Goal: Task Accomplishment & Management: Manage account settings

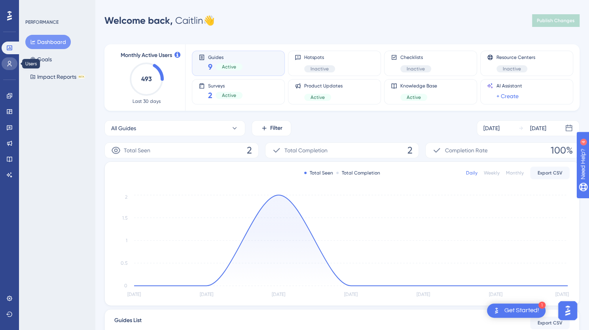
click at [10, 65] on icon at bounding box center [10, 64] width 4 height 6
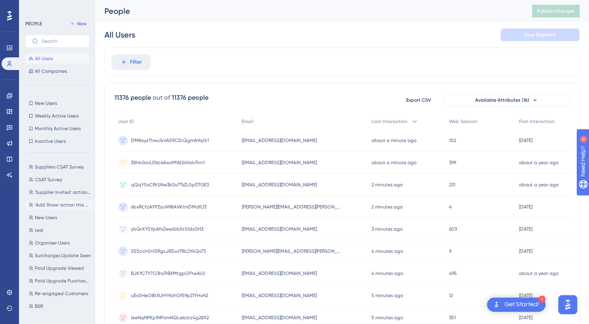
click at [54, 201] on button "'Add Show' action this week 'Add Show' action this week" at bounding box center [59, 204] width 69 height 9
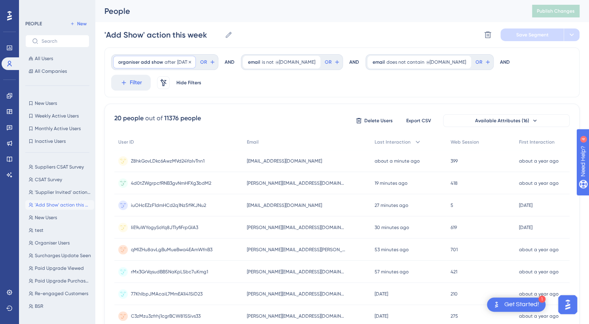
click at [175, 62] on div "organiser add show after [DATE] [DATE] Remove" at bounding box center [154, 62] width 83 height 13
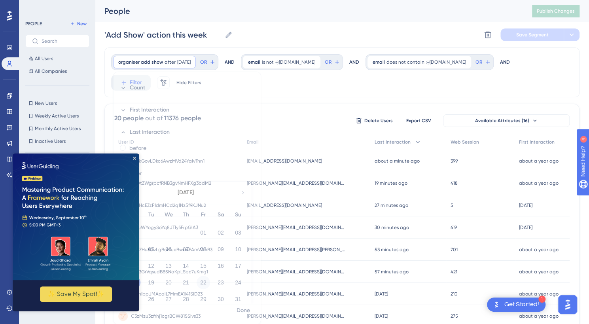
click at [205, 284] on button "22" at bounding box center [203, 282] width 13 height 13
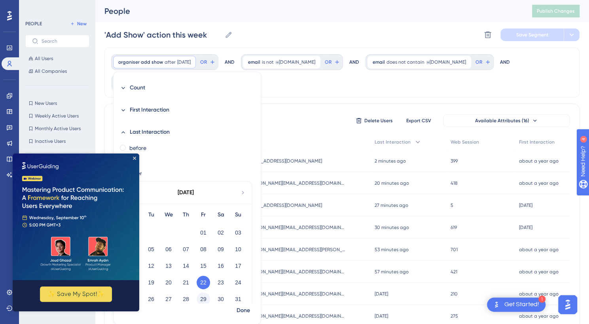
click at [201, 299] on button "29" at bounding box center [203, 299] width 13 height 13
click at [240, 310] on span "Done" at bounding box center [243, 310] width 13 height 9
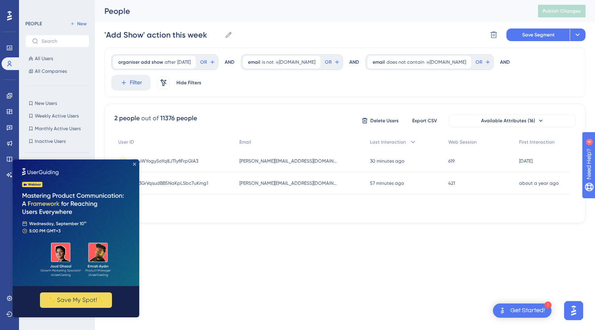
click at [133, 165] on icon "Close Preview" at bounding box center [134, 164] width 3 height 3
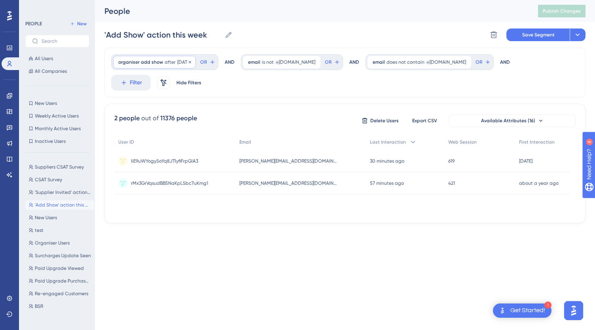
click at [183, 56] on div "organiser add show after [DATE] [DATE] Remove" at bounding box center [154, 62] width 83 height 13
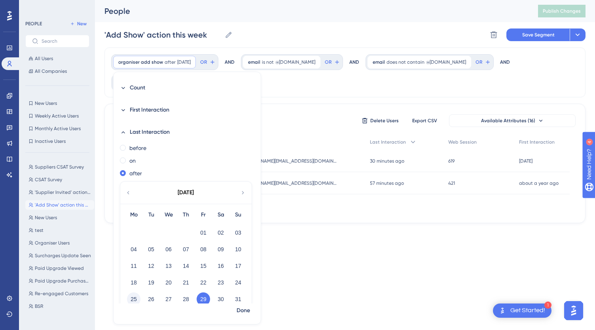
click at [131, 295] on button "25" at bounding box center [133, 299] width 13 height 13
click at [240, 312] on span "Done" at bounding box center [243, 310] width 13 height 9
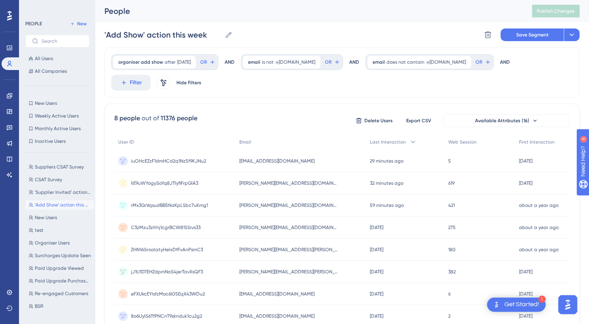
click at [340, 296] on div "[EMAIL_ADDRESS][DOMAIN_NAME] [EMAIL_ADDRESS][DOMAIN_NAME]" at bounding box center [301, 294] width 130 height 22
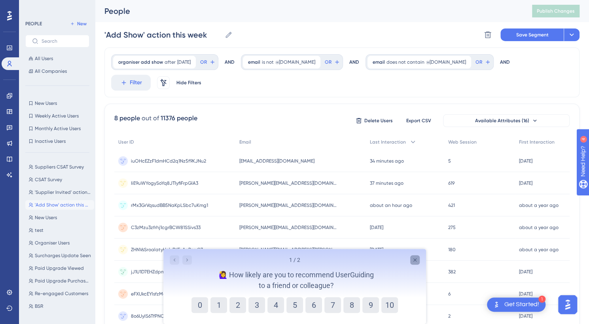
click at [416, 261] on icon "Close survey" at bounding box center [414, 259] width 3 height 3
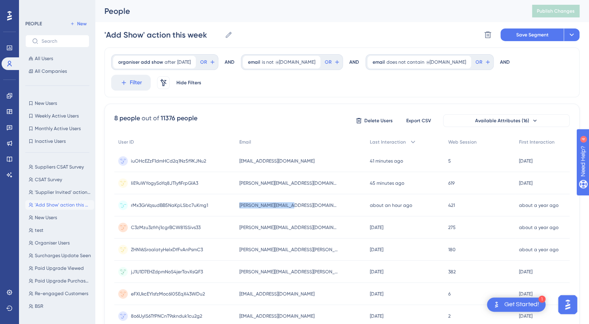
drag, startPoint x: 309, startPoint y: 205, endPoint x: 243, endPoint y: 207, distance: 65.7
click at [0, 0] on div "rMx3GrVqsudBB5NaKpLSbc7uKmg1 rMx3GrVqsudBB5NaKpLSbc7uKmg1 [EMAIL_ADDRESS][DOMAI…" at bounding box center [0, 0] width 0 height 0
copy div "rMx3GrVqsudBB5NaKpLSbc7uKmg1 [EMAIL_ADDRESS][DOMAIN_NAME]"
drag, startPoint x: 309, startPoint y: 184, endPoint x: 243, endPoint y: 183, distance: 66.1
click at [0, 0] on div "IiE9uWYogySoYq8JTIyfiFrpGlA3 IiE9uWYogySoYq8JTIyfiFrpGlA3 [EMAIL_ADDRESS][DOMAI…" at bounding box center [0, 0] width 0 height 0
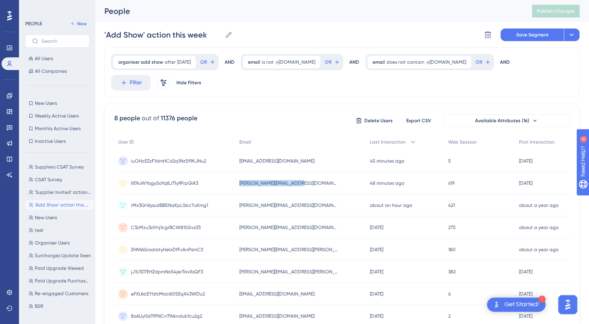
copy div "IiE9uWYogySoYq8JTIyfiFrpGlA3 [PERSON_NAME][EMAIL_ADDRESS][DOMAIN_NAME]"
drag, startPoint x: 302, startPoint y: 162, endPoint x: 240, endPoint y: 160, distance: 62.6
click at [0, 0] on div "iuOHcEZzF1dmHCd2q1Nz5f9KJNu2 iuOHcEZzF1dmHCd2q1Nz5f9KJNu2 [EMAIL_ADDRESS][DOMAI…" at bounding box center [0, 0] width 0 height 0
copy div "iuOHcEZzF1dmHCd2q1Nz5f9KJNu2 [EMAIL_ADDRESS][DOMAIN_NAME]"
drag, startPoint x: 326, startPoint y: 248, endPoint x: 239, endPoint y: 247, distance: 86.7
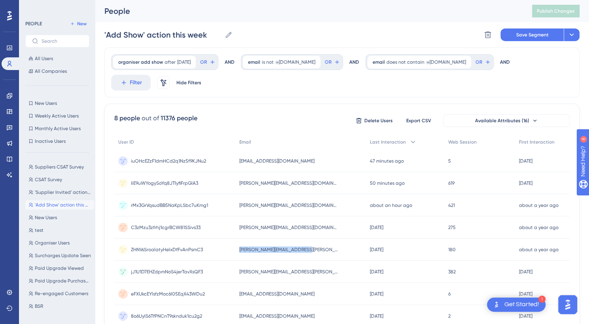
click at [0, 0] on div "ZHNVsSroalatyHelxDfFvAnPsmC3 ZHNVsSroalatyHelxDfFvAnPsmC3 [PERSON_NAME][EMAIL_A…" at bounding box center [0, 0] width 0 height 0
copy div "ZHNVsSroalatyHelxDfFvAnPsmC3 [PERSON_NAME][EMAIL_ADDRESS][PERSON_NAME][DOMAIN_N…"
drag, startPoint x: 312, startPoint y: 276, endPoint x: 239, endPoint y: 273, distance: 73.7
click at [0, 0] on div "jJ1U1D7EHZdpmNoS4jerTavXsQF3 jJ1U1D7EHZdpmNoS4jerTavXsQF3 [PERSON_NAME][EMAIL_A…" at bounding box center [0, 0] width 0 height 0
copy div "jJ1U1D7EHZdpmNoS4jerTavXsQF3 [PERSON_NAME][EMAIL_ADDRESS][PERSON_NAME][DOMAIN_N…"
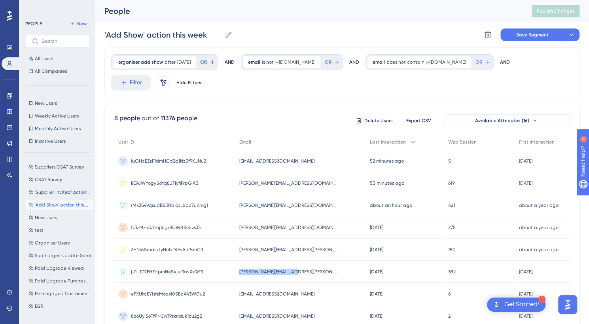
copy div "jJ1U1D7EHZdpmNoS4jerTavXsQF3 [PERSON_NAME][EMAIL_ADDRESS][PERSON_NAME][DOMAIN_N…"
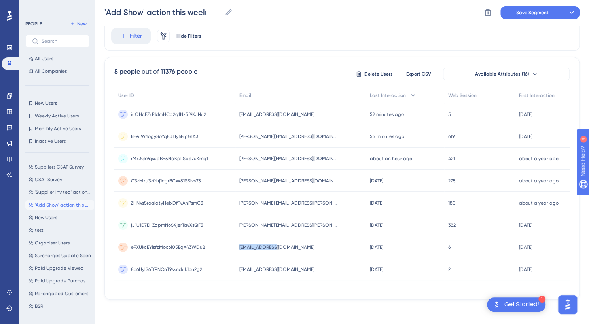
drag, startPoint x: 294, startPoint y: 248, endPoint x: 226, endPoint y: 246, distance: 68.1
click at [0, 0] on div "eFXUkcEYlsfzMoc6l05EqX43WDu2 eFXUkcEYlsfzMoc6l05EqX43WDu2 [EMAIL_ADDRESS][DOMAI…" at bounding box center [0, 0] width 0 height 0
copy div "eFXUkcEYlsfzMoc6l05EqX43WDu2 [EMAIL_ADDRESS][DOMAIN_NAME]"
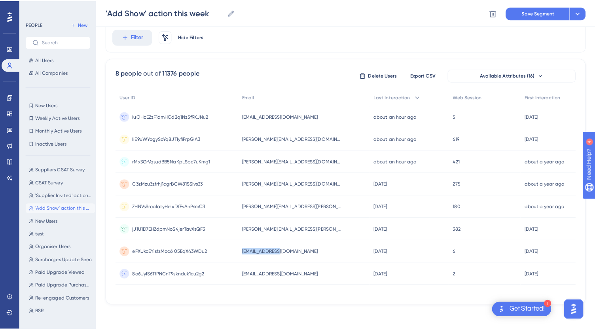
scroll to position [0, 0]
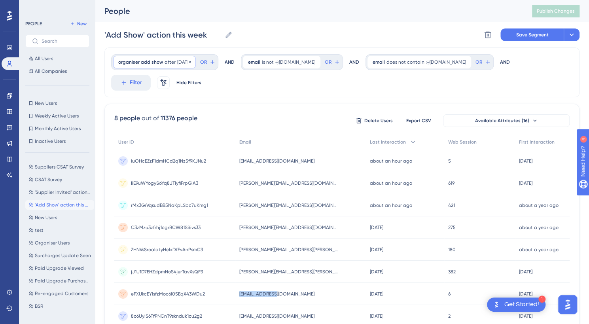
click at [183, 61] on span "[DATE]" at bounding box center [183, 62] width 13 height 6
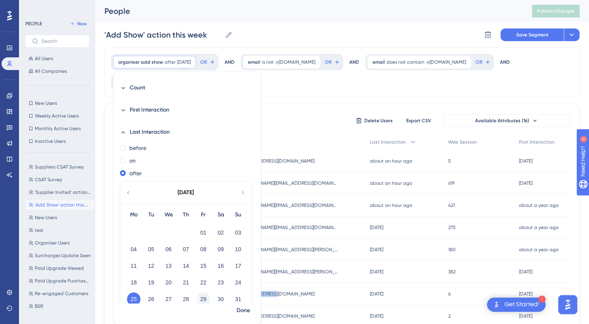
click at [205, 300] on button "29" at bounding box center [203, 299] width 13 height 13
click at [243, 308] on span "Done" at bounding box center [243, 310] width 13 height 9
